Goal: Task Accomplishment & Management: Manage account settings

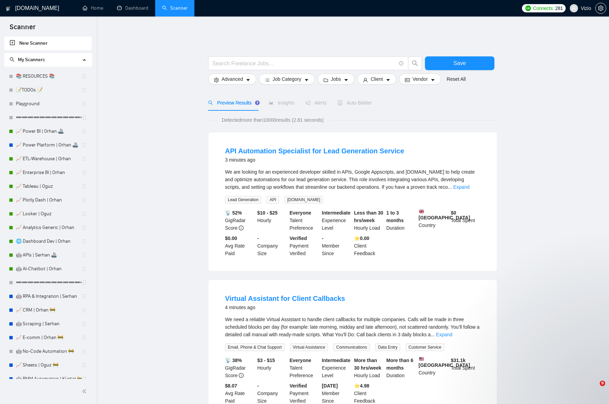
click at [21, 8] on h1 "[DOMAIN_NAME]" at bounding box center [37, 8] width 44 height 17
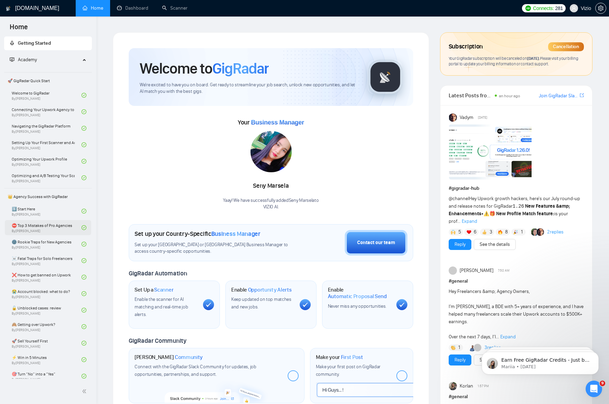
click at [39, 229] on link "⛔ Top 3 Mistakes of Pro Agencies By [PERSON_NAME]" at bounding box center [47, 227] width 70 height 15
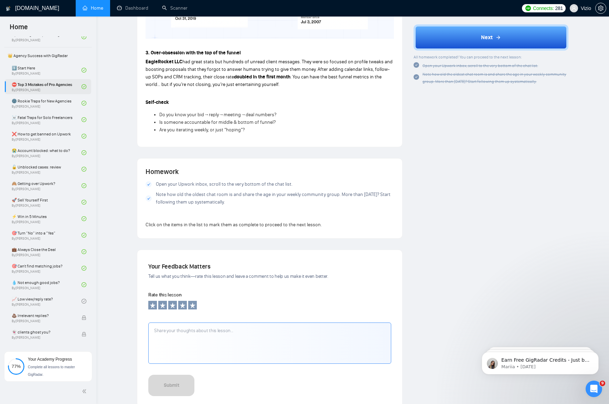
scroll to position [188, 0]
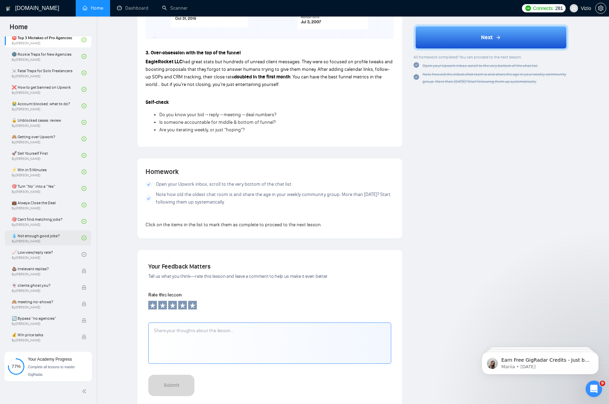
click at [47, 236] on link "💧 Not enough good jobs? By [PERSON_NAME]" at bounding box center [47, 237] width 70 height 15
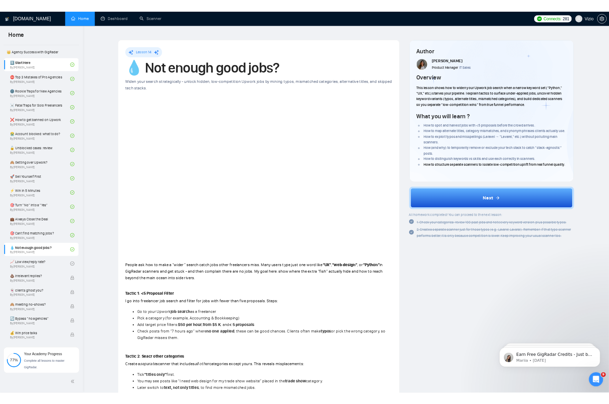
scroll to position [188, 0]
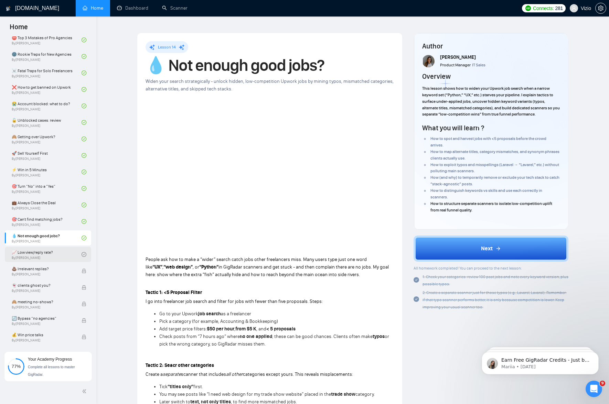
click at [33, 250] on link "📈 Low view/reply rate? By [PERSON_NAME]" at bounding box center [47, 254] width 70 height 15
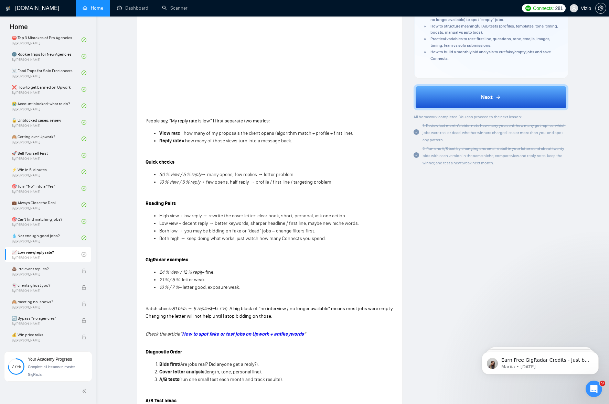
scroll to position [139, 0]
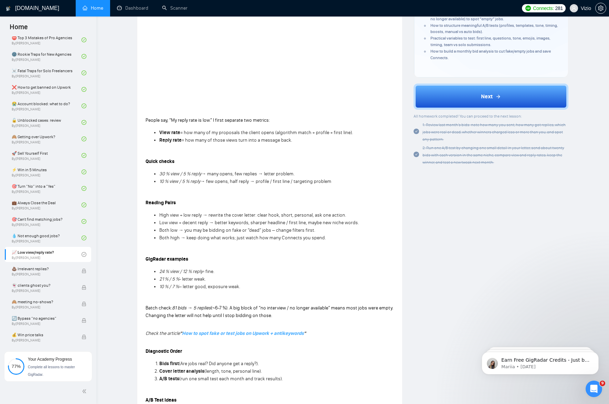
click at [244, 331] on em "How to spot fake or test jobs on Upwork + antikeywords" at bounding box center [243, 334] width 122 height 6
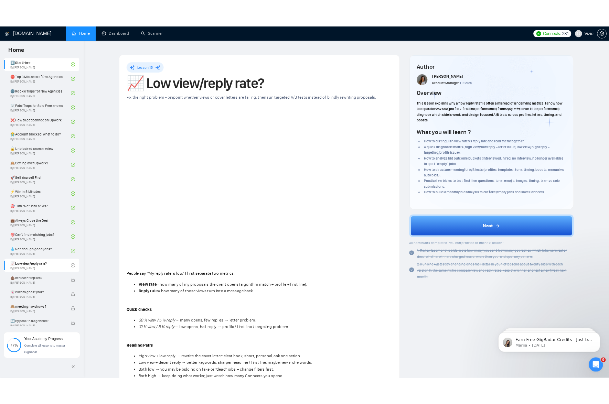
scroll to position [188, 0]
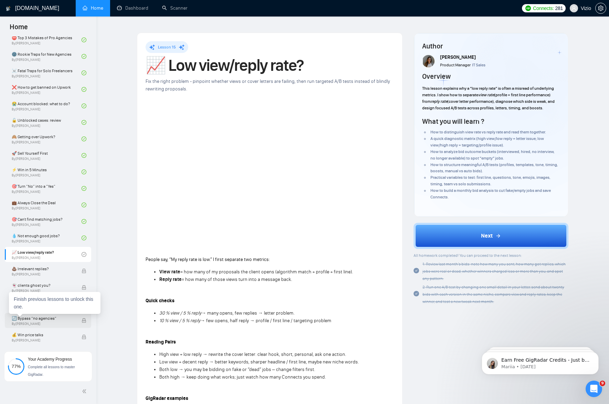
click at [33, 318] on span "🔄 Bypass “no agencies”" at bounding box center [43, 318] width 63 height 7
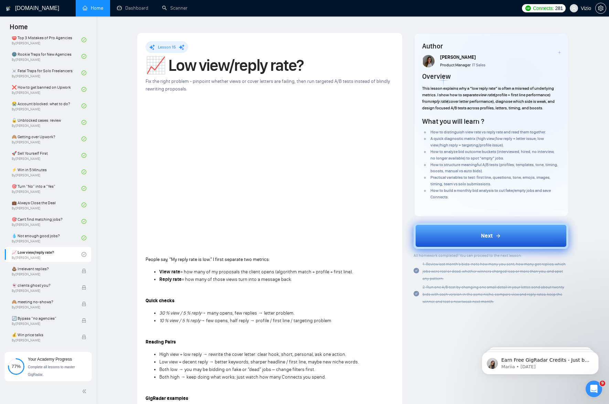
click at [469, 239] on button "Next" at bounding box center [490, 236] width 155 height 26
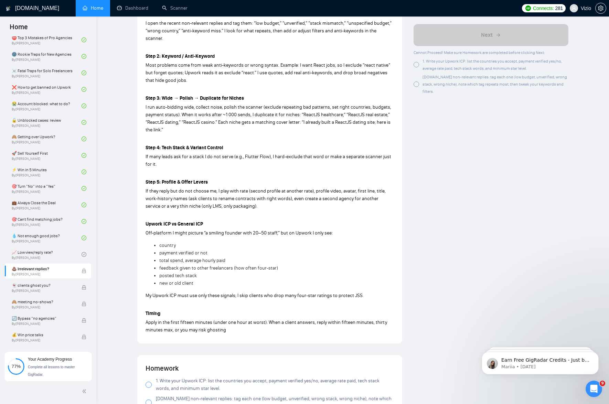
scroll to position [341, 0]
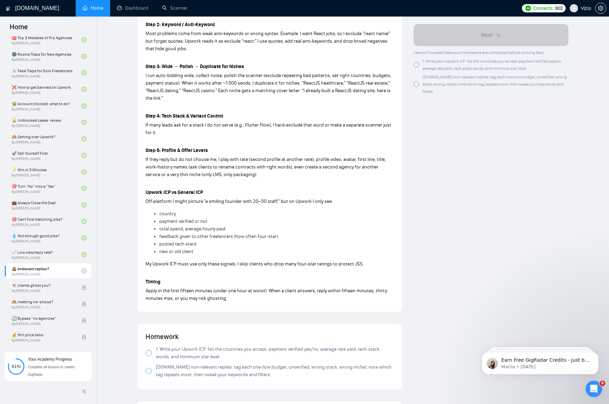
click at [149, 350] on div at bounding box center [148, 353] width 6 height 6
click at [149, 368] on div at bounding box center [148, 371] width 6 height 6
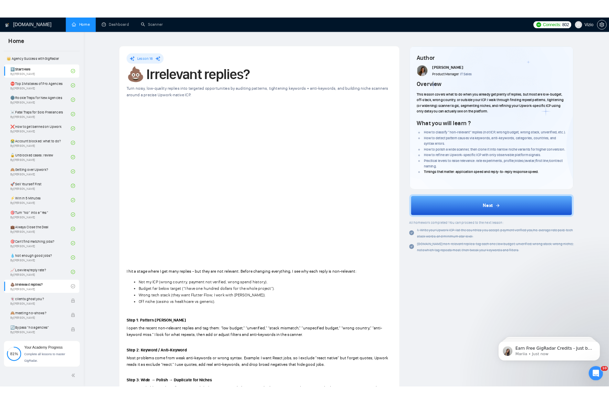
scroll to position [188, 0]
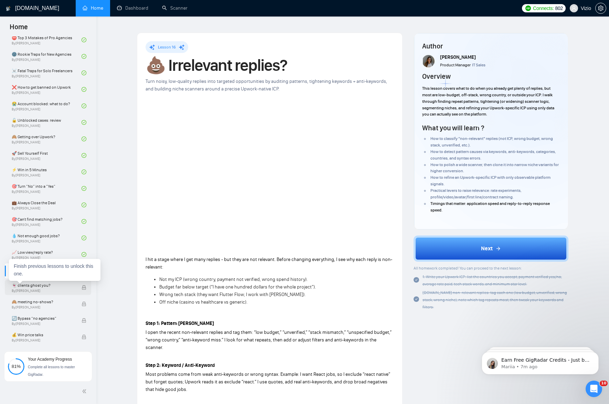
click at [35, 288] on span "👻 clients ghost you?" at bounding box center [43, 285] width 63 height 7
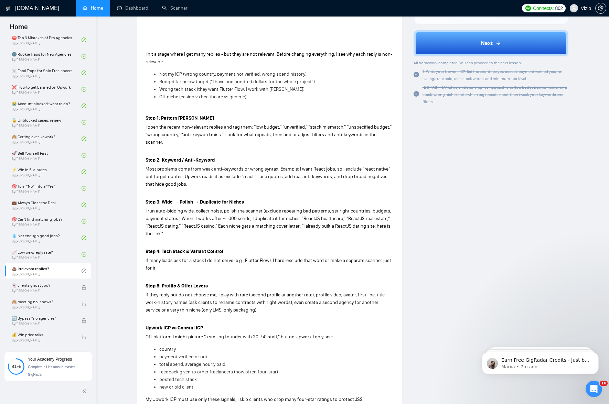
scroll to position [485, 0]
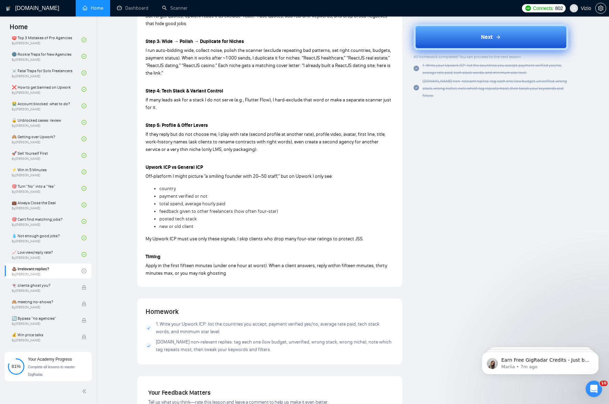
click at [476, 30] on button "Next" at bounding box center [490, 37] width 155 height 26
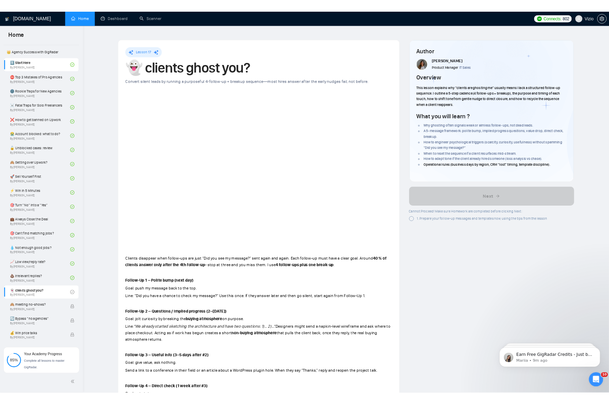
scroll to position [188, 0]
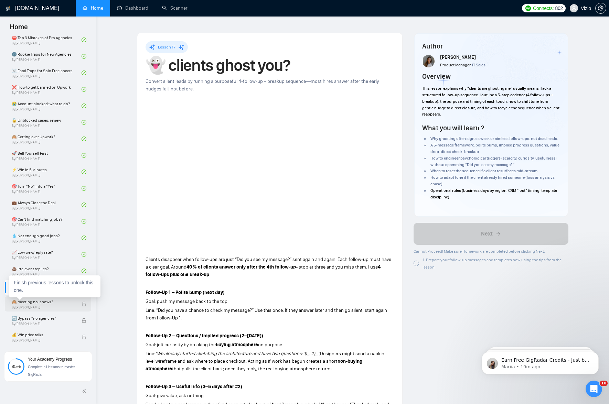
click at [41, 305] on span "🙈 meeting no-shows?" at bounding box center [43, 302] width 63 height 7
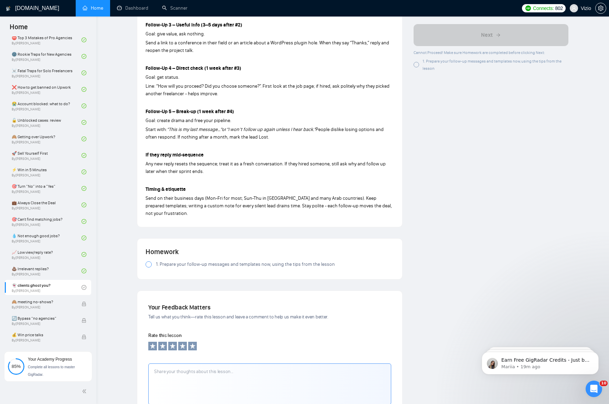
scroll to position [400, 0]
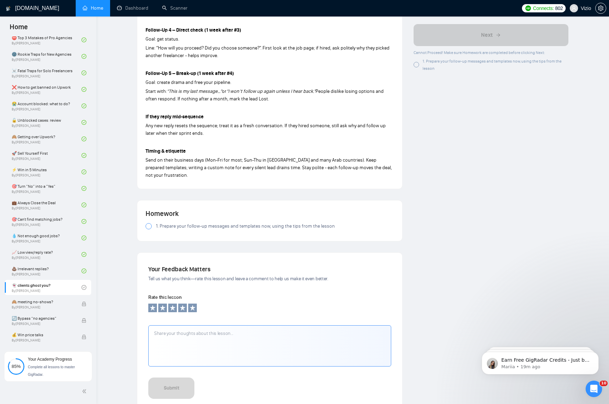
click at [163, 211] on div "Homework 1. Prepare your follow-up messages and templates now, using the tips f…" at bounding box center [269, 221] width 248 height 24
click at [163, 223] on span "1. Prepare your follow-up messages and templates now, using the tips from the l…" at bounding box center [245, 227] width 179 height 8
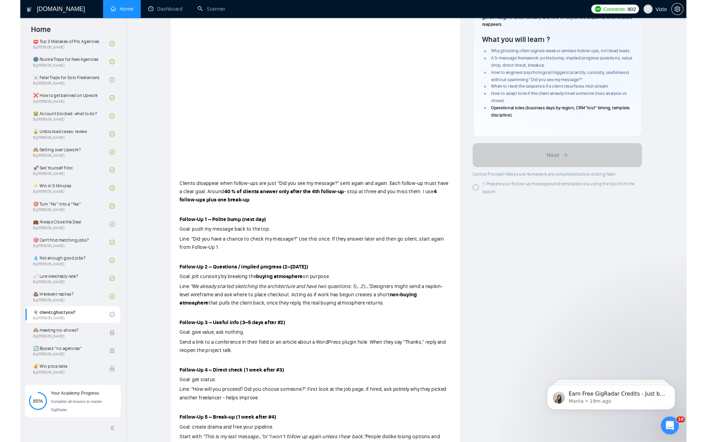
scroll to position [0, 0]
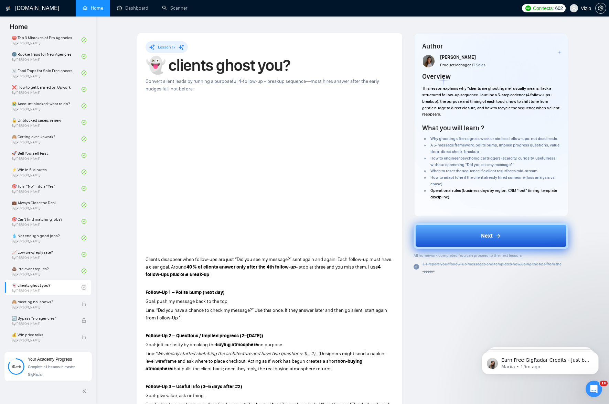
click at [472, 224] on button "Next" at bounding box center [490, 236] width 155 height 26
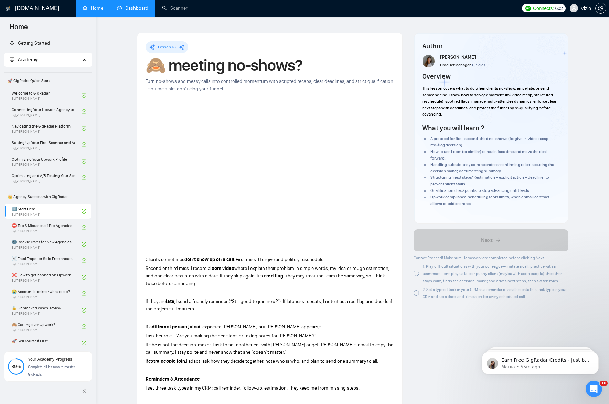
click at [134, 10] on link "Dashboard" at bounding box center [132, 8] width 31 height 6
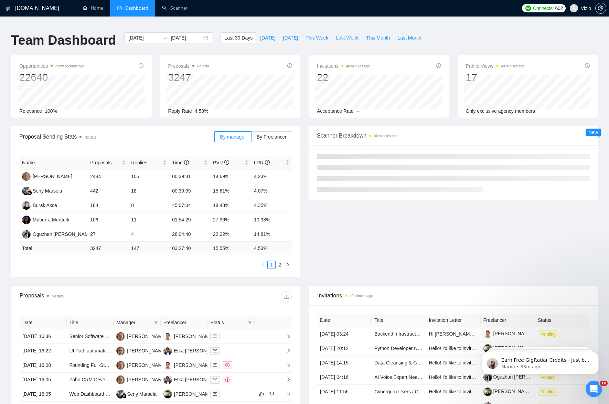
click at [352, 34] on span "Last Week" at bounding box center [347, 38] width 23 height 8
type input "[DATE]"
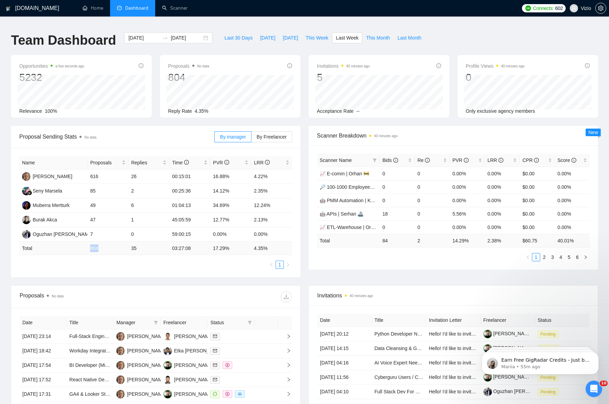
drag, startPoint x: 90, startPoint y: 244, endPoint x: 104, endPoint y: 244, distance: 14.1
click at [104, 244] on td "804" at bounding box center [107, 248] width 41 height 13
drag, startPoint x: 131, startPoint y: 242, endPoint x: 134, endPoint y: 242, distance: 3.8
click at [134, 242] on td "35" at bounding box center [148, 248] width 41 height 13
drag, startPoint x: 90, startPoint y: 201, endPoint x: 237, endPoint y: 201, distance: 146.9
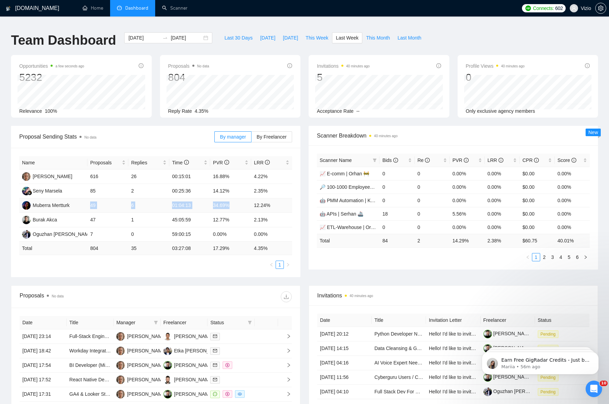
click at [237, 201] on tr "Muberra Mertturk 49 6 01:04:13 34.69% 12.24%" at bounding box center [155, 205] width 273 height 14
click at [227, 200] on td "34.69%" at bounding box center [230, 205] width 41 height 14
drag, startPoint x: 215, startPoint y: 202, endPoint x: 233, endPoint y: 200, distance: 18.7
click at [233, 200] on td "34.69%" at bounding box center [230, 205] width 41 height 14
click at [215, 198] on td "34.69%" at bounding box center [230, 205] width 41 height 14
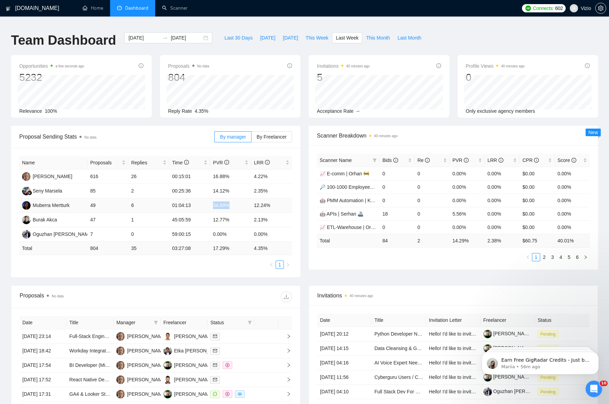
drag, startPoint x: 212, startPoint y: 199, endPoint x: 238, endPoint y: 199, distance: 26.8
click at [238, 199] on td "34.69%" at bounding box center [230, 205] width 41 height 14
click at [223, 198] on td "34.69%" at bounding box center [230, 205] width 41 height 14
drag, startPoint x: 213, startPoint y: 201, endPoint x: 273, endPoint y: 200, distance: 59.5
click at [273, 200] on tr "Muberra Mertturk 49 6 01:04:13 34.69% 12.24%" at bounding box center [155, 205] width 273 height 14
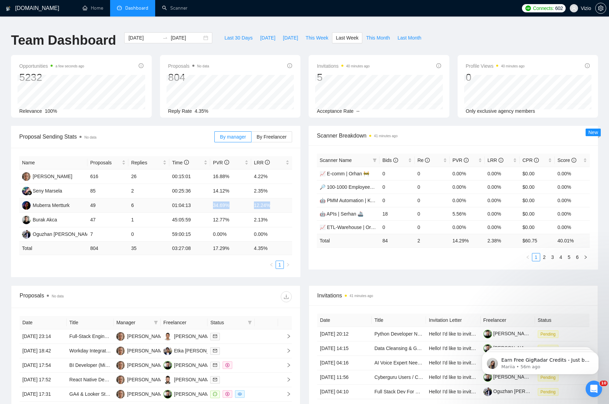
click at [253, 199] on td "12.24%" at bounding box center [271, 205] width 41 height 14
drag, startPoint x: 252, startPoint y: 201, endPoint x: 279, endPoint y: 201, distance: 26.5
click at [279, 201] on td "12.24%" at bounding box center [271, 205] width 41 height 14
drag, startPoint x: 211, startPoint y: 201, endPoint x: 234, endPoint y: 200, distance: 23.4
click at [234, 200] on td "34.69%" at bounding box center [230, 205] width 41 height 14
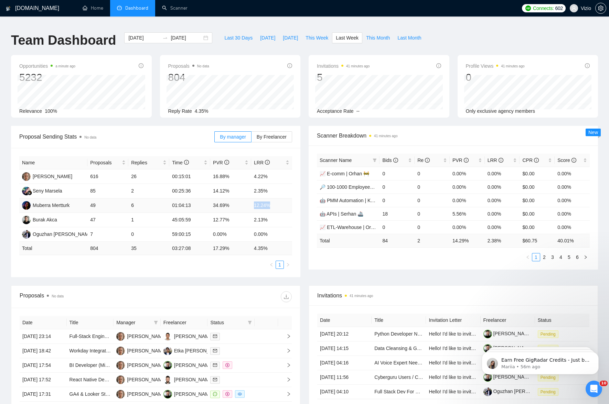
drag, startPoint x: 253, startPoint y: 200, endPoint x: 270, endPoint y: 200, distance: 16.5
click at [270, 200] on td "12.24%" at bounding box center [271, 205] width 41 height 14
drag, startPoint x: 209, startPoint y: 215, endPoint x: 272, endPoint y: 216, distance: 63.3
click at [272, 216] on tr "Burak Akca 47 1 45:05:59 12.77% 2.13%" at bounding box center [155, 220] width 273 height 14
click at [216, 214] on td "12.77%" at bounding box center [230, 220] width 41 height 14
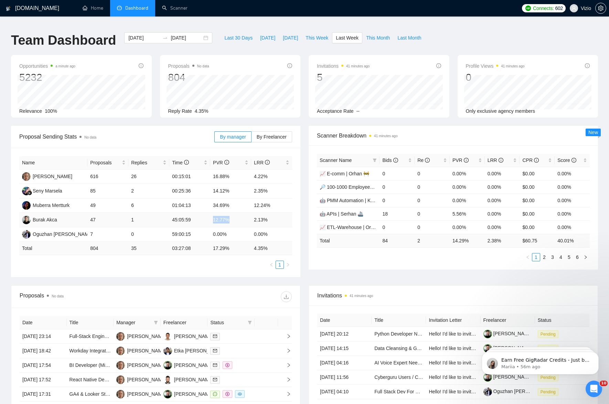
drag, startPoint x: 213, startPoint y: 214, endPoint x: 231, endPoint y: 215, distance: 19.0
click at [231, 215] on td "12.77%" at bounding box center [230, 220] width 41 height 14
drag, startPoint x: 255, startPoint y: 215, endPoint x: 268, endPoint y: 215, distance: 13.1
click at [268, 215] on td "2.13%" at bounding box center [271, 220] width 41 height 14
drag, startPoint x: 212, startPoint y: 215, endPoint x: 232, endPoint y: 216, distance: 20.0
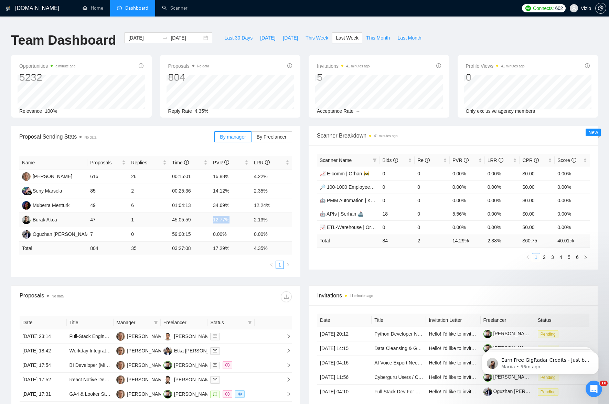
click at [232, 217] on td "12.77%" at bounding box center [230, 220] width 41 height 14
click at [378, 34] on span "This Month" at bounding box center [378, 38] width 24 height 8
type input "[DATE]"
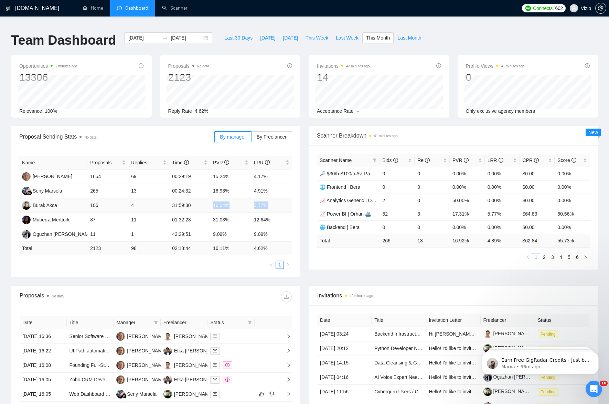
drag, startPoint x: 214, startPoint y: 201, endPoint x: 273, endPoint y: 204, distance: 59.2
click at [273, 204] on tr "Burak Akca 106 4 31:59:30 16.04% 3.77%" at bounding box center [155, 205] width 273 height 14
click at [351, 34] on span "Last Week" at bounding box center [347, 38] width 23 height 8
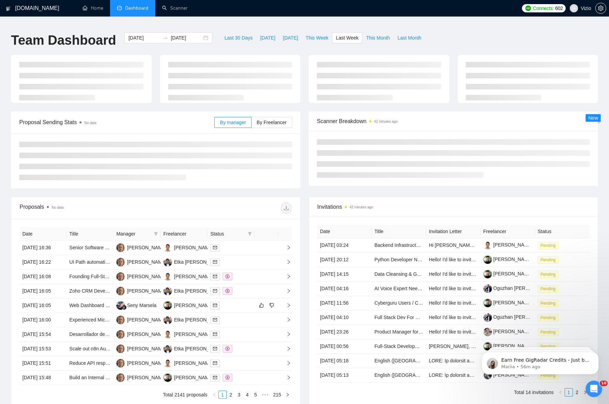
type input "[DATE]"
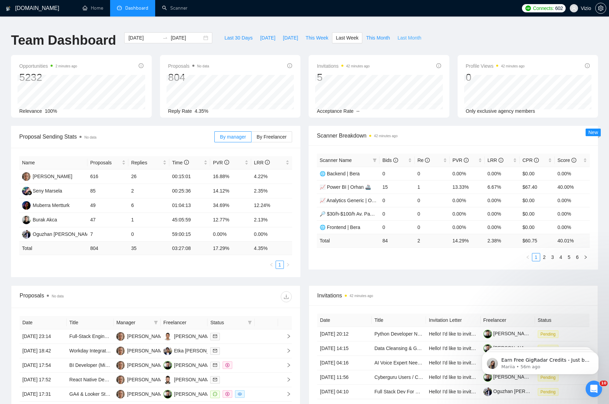
click at [416, 34] on span "Last Month" at bounding box center [409, 38] width 24 height 8
type input "[DATE]"
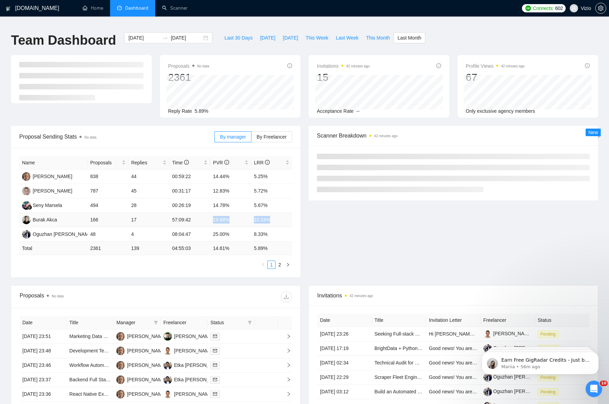
drag, startPoint x: 213, startPoint y: 215, endPoint x: 288, endPoint y: 219, distance: 74.7
click at [288, 219] on tr "Burak Akca 166 17 57:09:42 19.88% 10.24%" at bounding box center [155, 220] width 273 height 14
click at [376, 34] on span "This Month" at bounding box center [378, 38] width 24 height 8
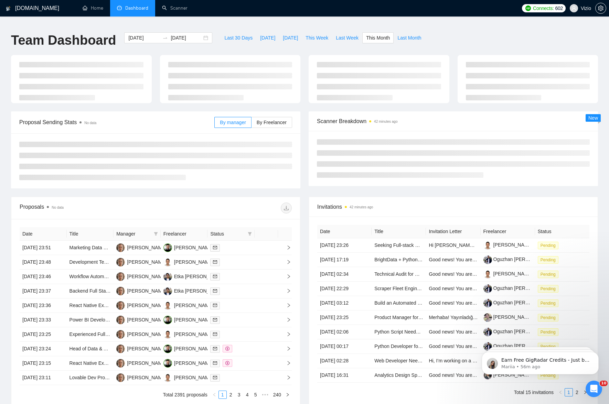
type input "[DATE]"
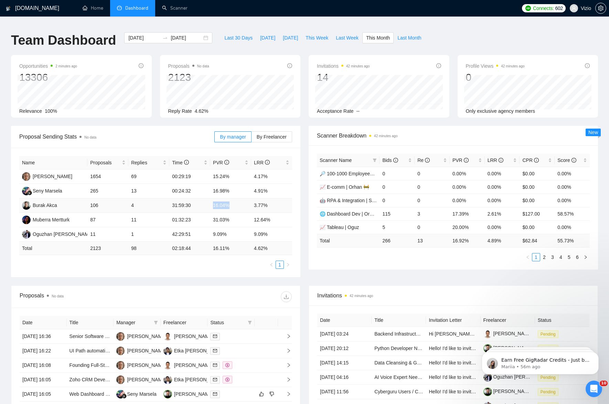
drag, startPoint x: 213, startPoint y: 201, endPoint x: 232, endPoint y: 199, distance: 19.7
click at [232, 200] on td "16.04%" at bounding box center [230, 205] width 41 height 14
drag, startPoint x: 253, startPoint y: 200, endPoint x: 273, endPoint y: 199, distance: 19.7
click at [273, 199] on td "3.77%" at bounding box center [271, 205] width 41 height 14
click at [352, 34] on span "Last Week" at bounding box center [347, 38] width 23 height 8
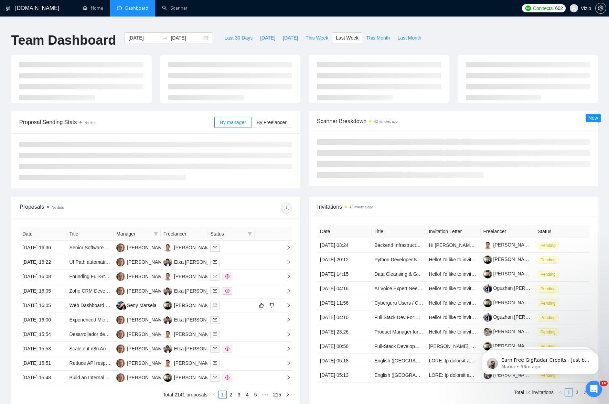
type input "[DATE]"
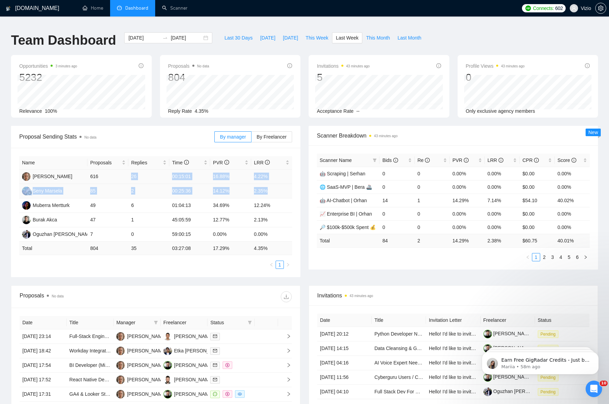
drag, startPoint x: 271, startPoint y: 187, endPoint x: 106, endPoint y: 180, distance: 164.9
click at [106, 184] on tr "[PERSON_NAME] 85 2 00:25:36 14.12% 2.35%" at bounding box center [155, 191] width 273 height 14
click at [95, 173] on td "616" at bounding box center [107, 177] width 41 height 14
drag, startPoint x: 90, startPoint y: 172, endPoint x: 271, endPoint y: 183, distance: 181.2
click at [271, 183] on tbody "[PERSON_NAME] 616 26 00:15:01 16.88% 4.22% [PERSON_NAME] 85 2 00:25:36 14.12% 2…" at bounding box center [155, 206] width 273 height 72
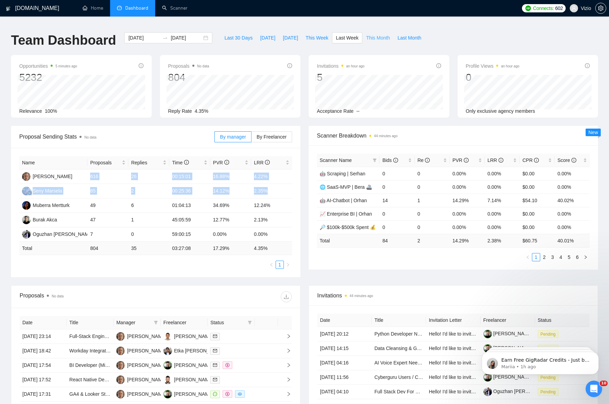
click at [386, 34] on span "This Month" at bounding box center [378, 38] width 24 height 8
type input "[DATE]"
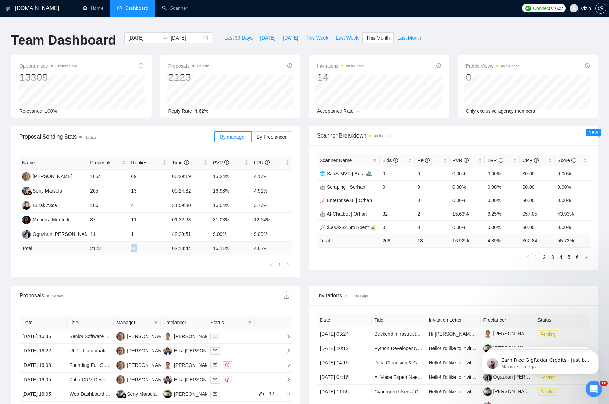
drag, startPoint x: 130, startPoint y: 244, endPoint x: 144, endPoint y: 244, distance: 13.4
click at [144, 244] on td "98" at bounding box center [148, 248] width 41 height 13
click at [160, 261] on ul "1" at bounding box center [155, 265] width 273 height 8
click at [347, 35] on span "Last Week" at bounding box center [347, 38] width 23 height 8
type input "[DATE]"
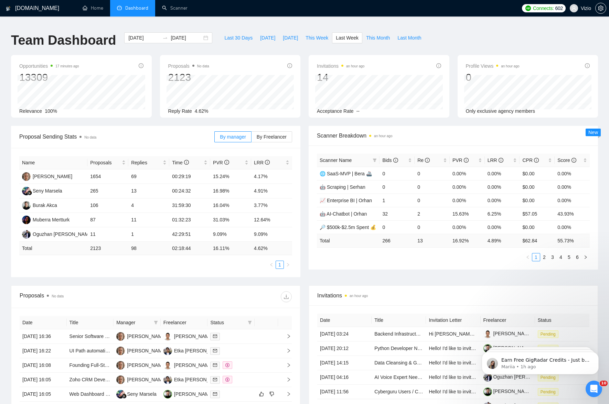
type input "[DATE]"
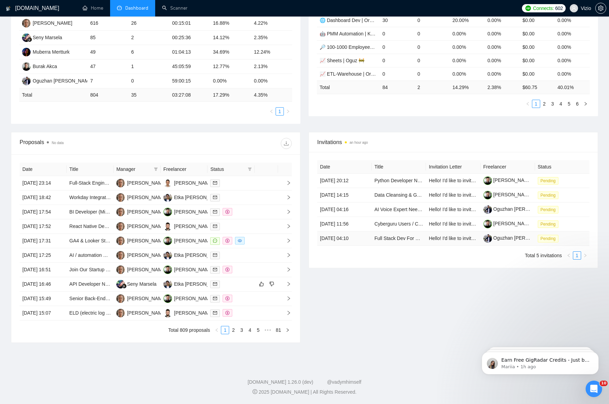
scroll to position [164, 0]
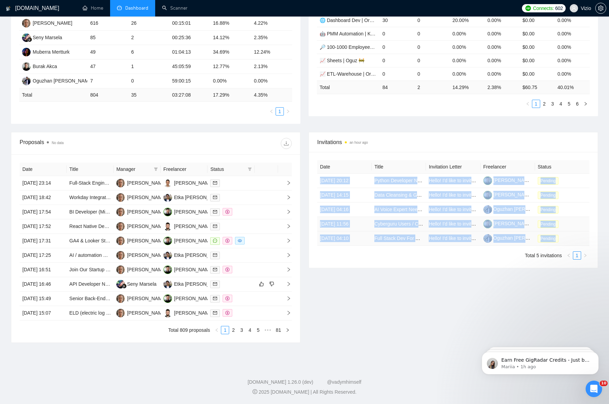
drag, startPoint x: 320, startPoint y: 165, endPoint x: 550, endPoint y: 230, distance: 239.2
click at [550, 230] on tbody "[DATE] 20:12 Python Developer Needed: Smartsheet Ticket Automation + Data Recon…" at bounding box center [453, 210] width 272 height 72
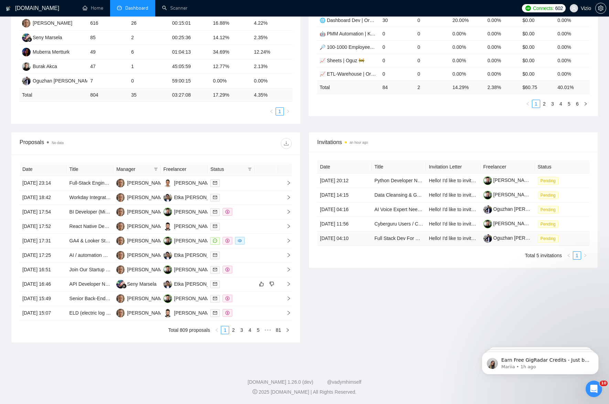
click at [458, 231] on td "Hello! I'd like to invite you to take a look at the job I've posted. Please sub…" at bounding box center [453, 238] width 54 height 14
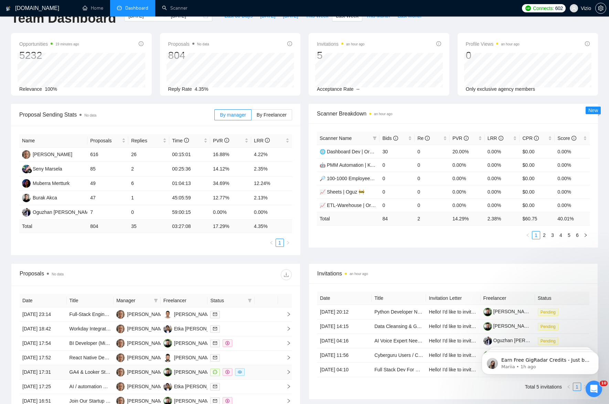
scroll to position [0, 0]
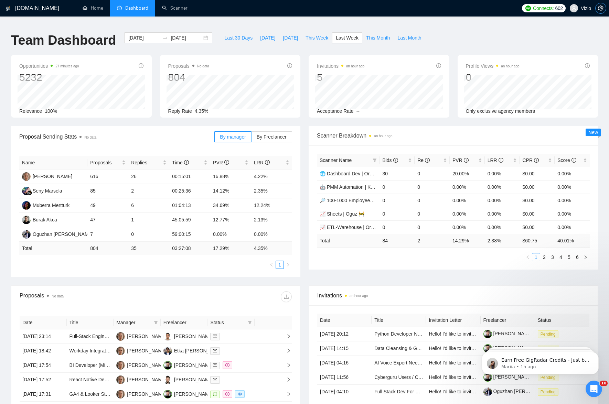
click at [602, 10] on icon "setting" at bounding box center [600, 9] width 5 height 6
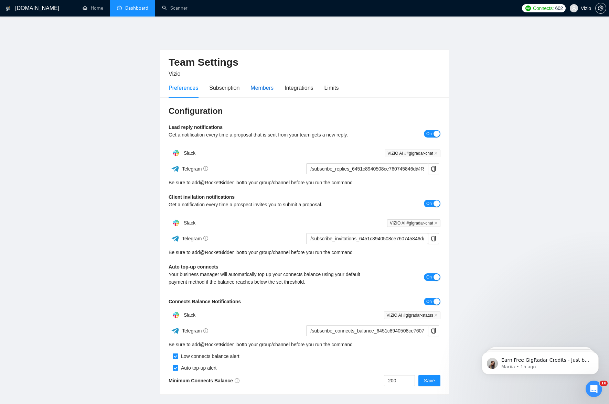
click at [257, 84] on div "Members" at bounding box center [261, 88] width 23 height 9
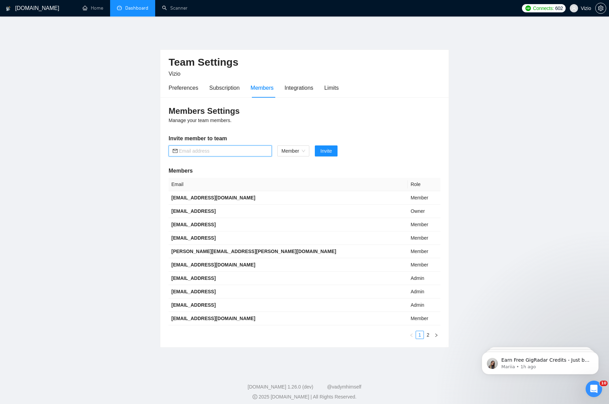
click at [236, 147] on input "text" at bounding box center [223, 151] width 89 height 8
type input "[EMAIL_ADDRESS]"
click at [332, 147] on span "Invite" at bounding box center [325, 151] width 11 height 8
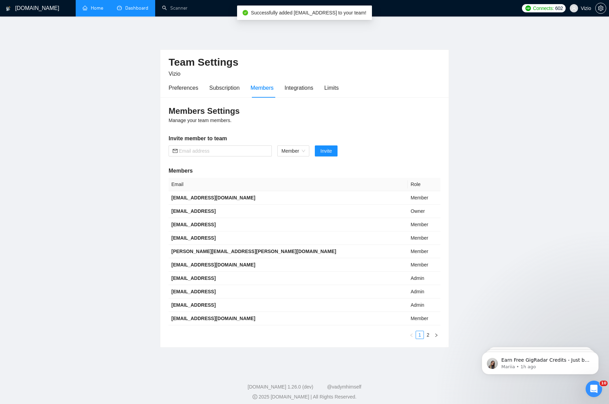
click at [92, 11] on link "Home" at bounding box center [93, 8] width 21 height 6
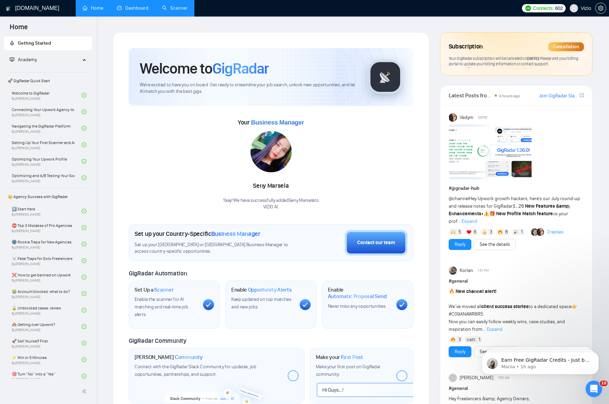
click at [180, 10] on link "Scanner" at bounding box center [174, 8] width 25 height 6
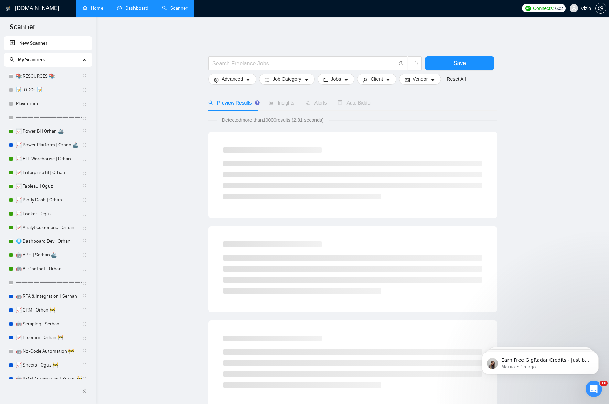
click at [608, 6] on div "Connects: 602 Vizio" at bounding box center [563, 8] width 90 height 17
click at [601, 8] on icon "setting" at bounding box center [601, 9] width 6 height 6
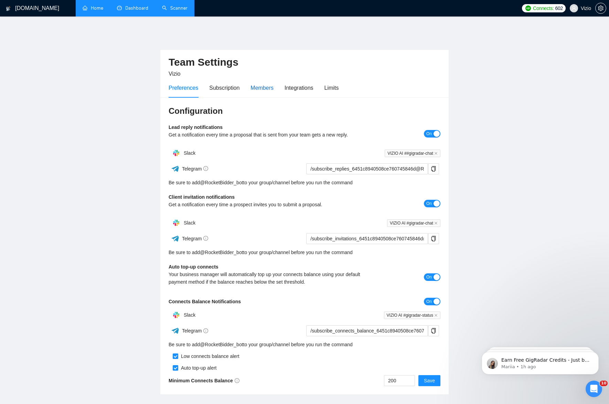
click at [262, 85] on div "Members" at bounding box center [261, 88] width 23 height 9
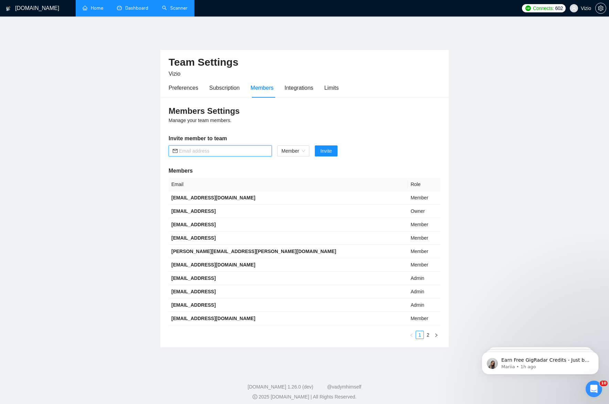
click at [217, 147] on input "text" at bounding box center [223, 151] width 89 height 8
type input "[EMAIL_ADDRESS]"
click at [323, 147] on span "Invite" at bounding box center [325, 151] width 11 height 8
click at [425, 331] on link "2" at bounding box center [428, 335] width 8 height 8
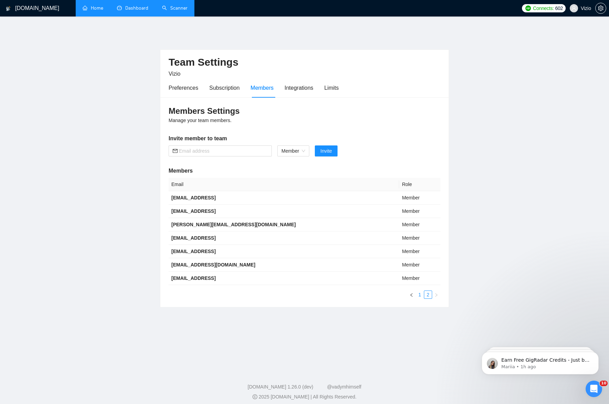
click at [419, 291] on link "1" at bounding box center [420, 295] width 8 height 8
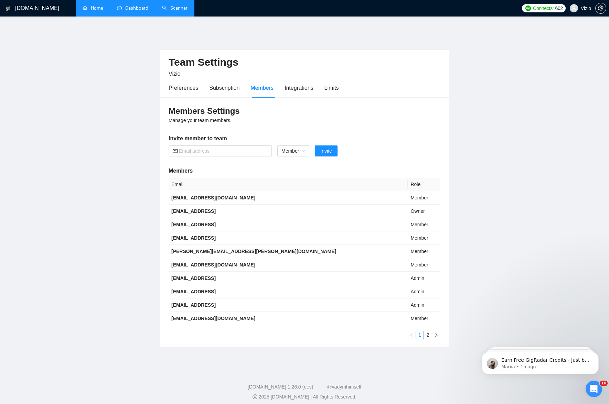
click at [31, 9] on h1 "[DOMAIN_NAME]" at bounding box center [37, 8] width 44 height 17
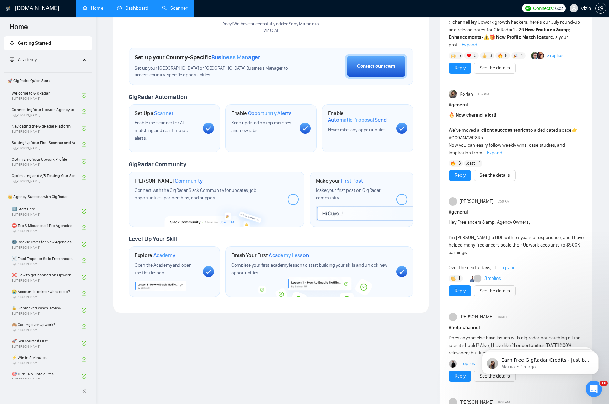
scroll to position [216, 0]
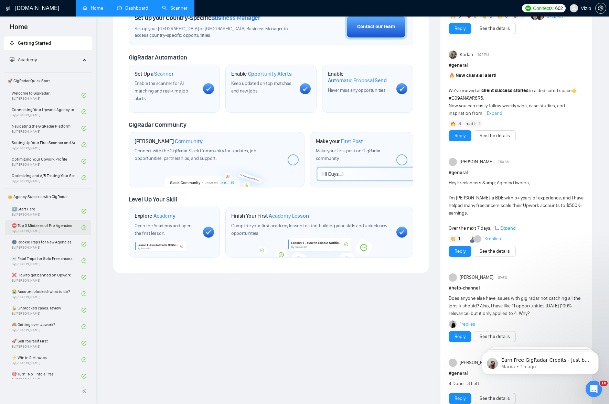
click at [52, 225] on link "⛔ Top 3 Mistakes of Pro Agencies By [PERSON_NAME]" at bounding box center [47, 227] width 70 height 15
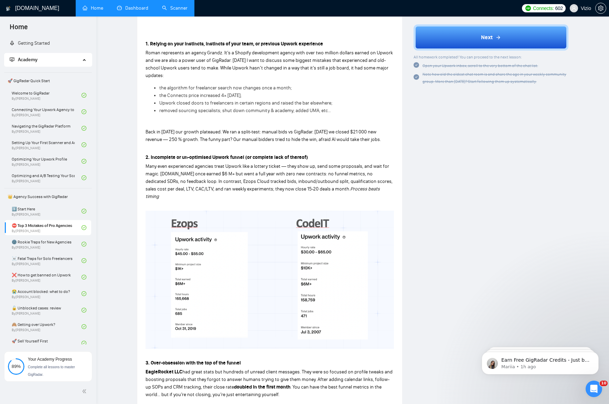
scroll to position [264, 0]
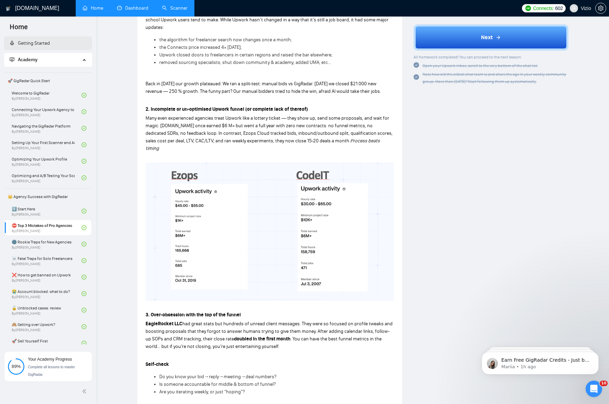
click at [50, 44] on link "Getting Started" at bounding box center [30, 43] width 40 height 6
